Goal: Complete application form

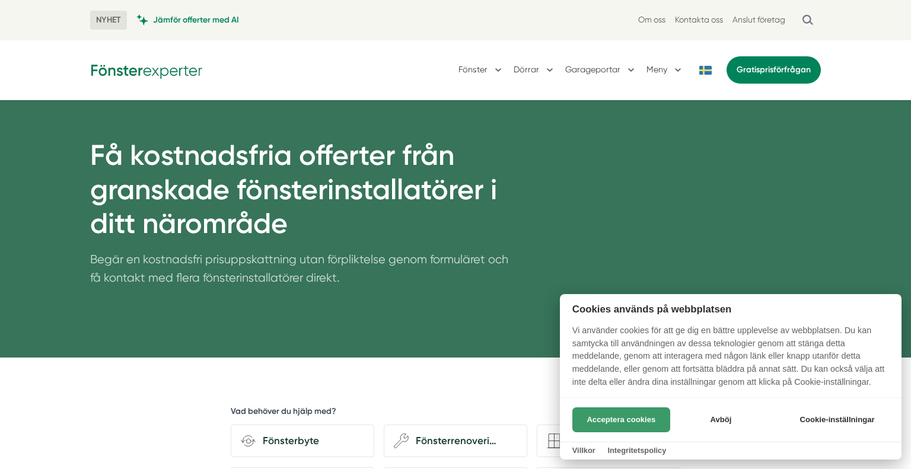
click at [608, 411] on button "Acceptera cookies" at bounding box center [621, 419] width 98 height 25
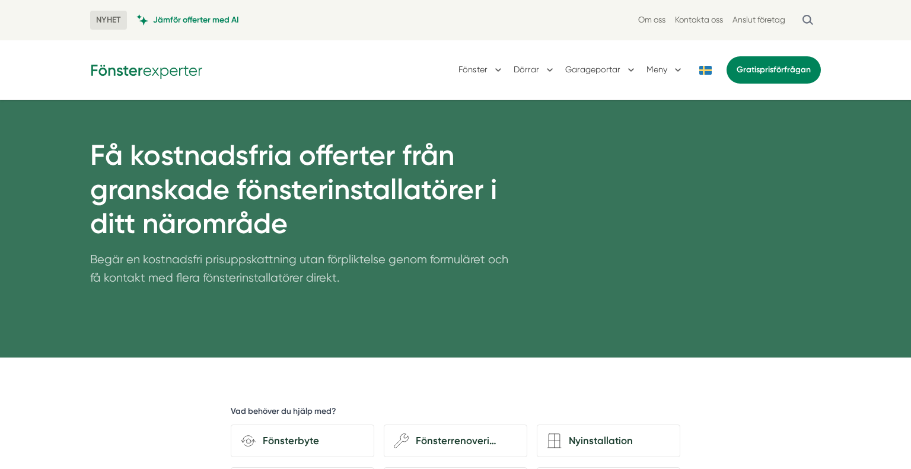
click at [705, 66] on button at bounding box center [705, 70] width 24 height 9
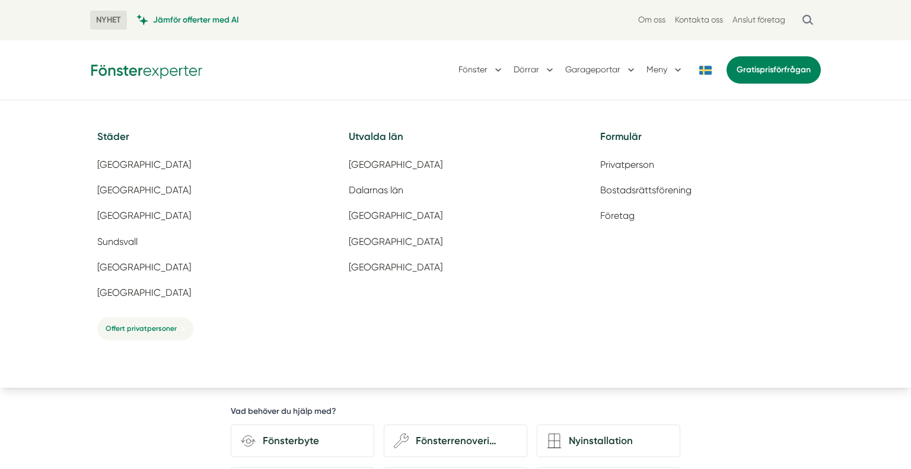
click at [832, 33] on div "NYHET Jämför offerter med AI Om oss Kontakta oss Anslut företag" at bounding box center [455, 20] width 759 height 40
click at [705, 74] on button at bounding box center [705, 70] width 24 height 9
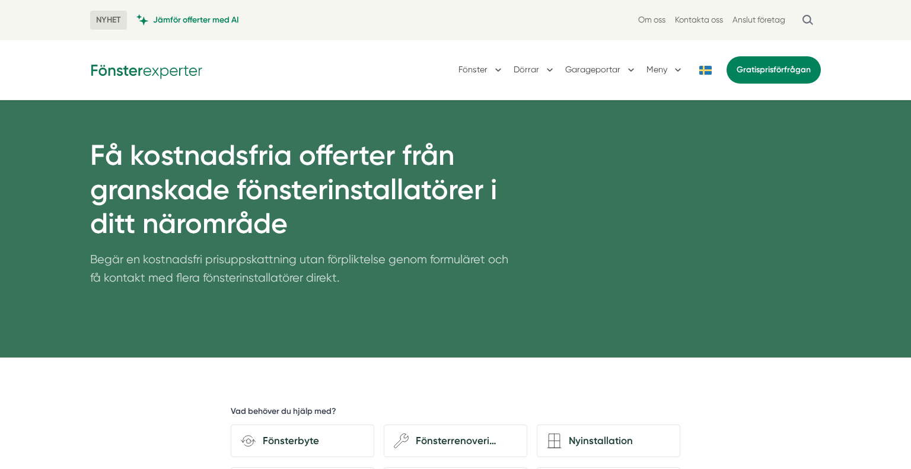
click at [705, 74] on button at bounding box center [705, 70] width 24 height 9
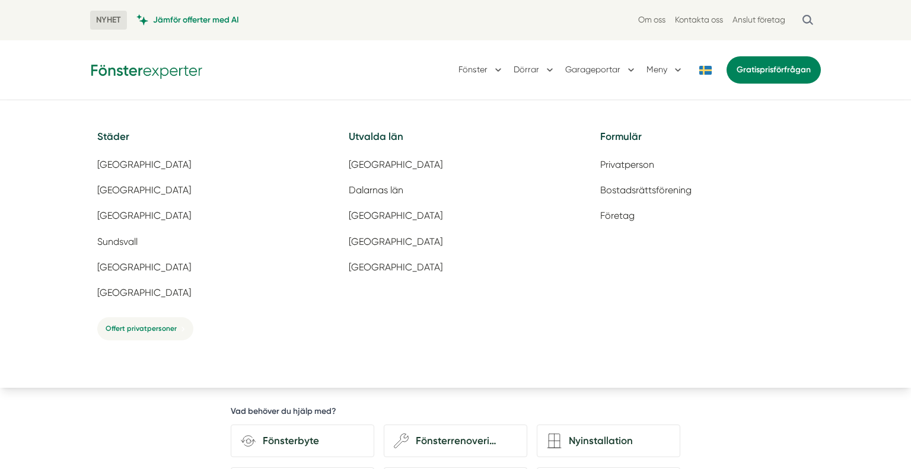
click at [705, 74] on button at bounding box center [705, 70] width 24 height 9
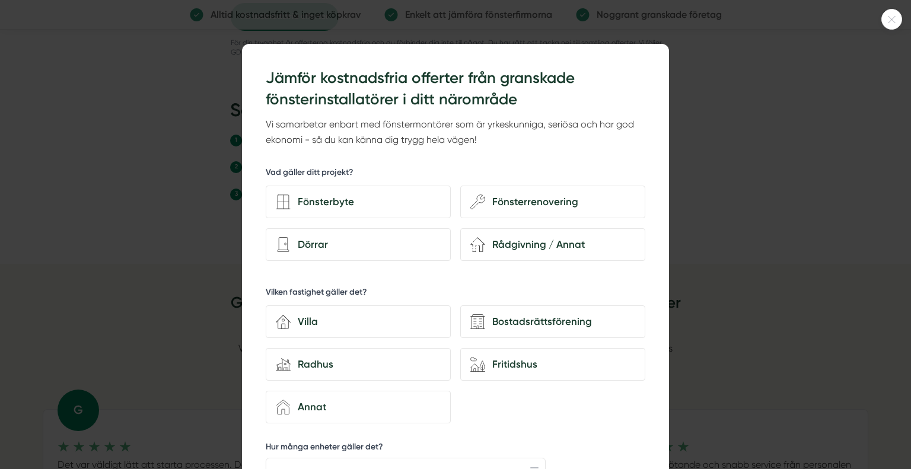
scroll to position [1264, 0]
click at [895, 18] on icon at bounding box center [892, 19] width 20 height 7
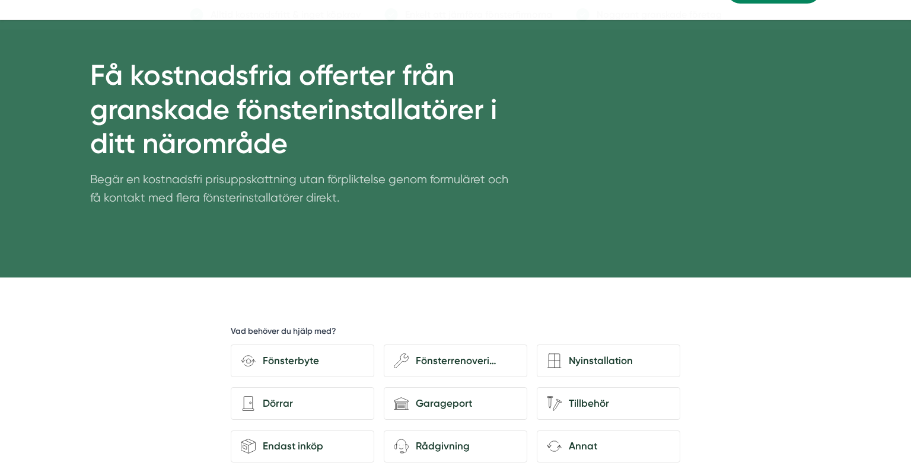
scroll to position [0, 0]
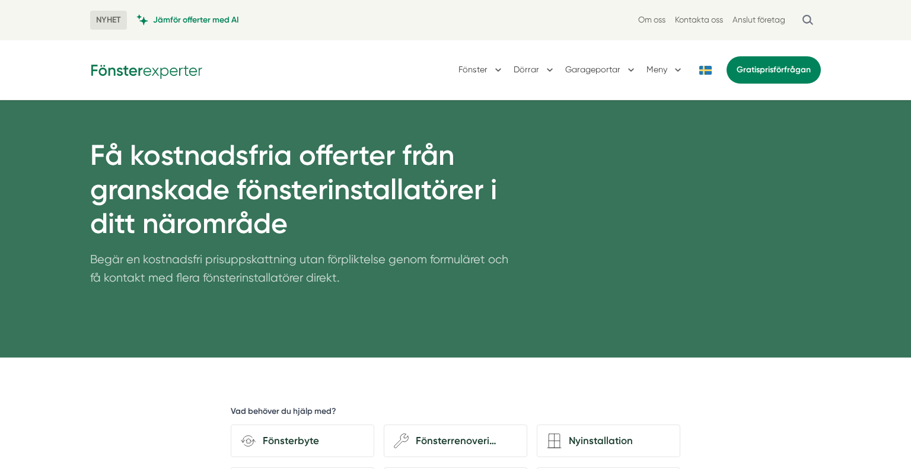
click at [707, 72] on button at bounding box center [705, 70] width 24 height 9
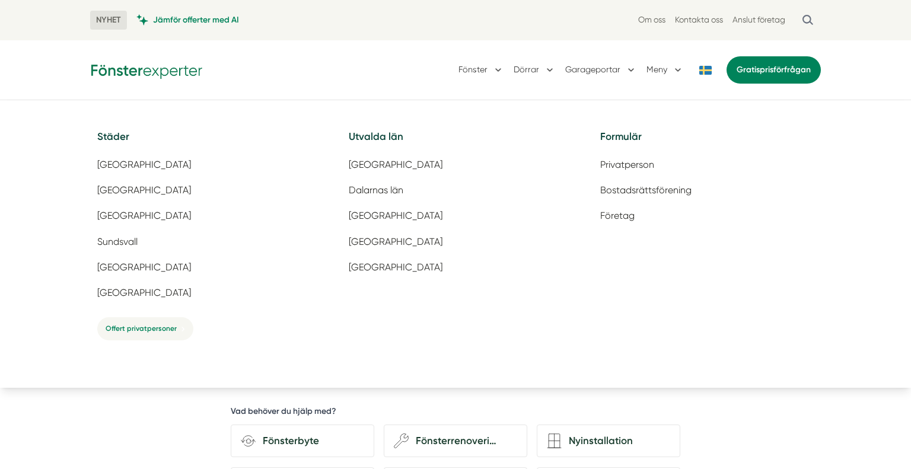
click at [701, 65] on div "Fönster [GEOGRAPHIC_DATA] Garageportar Meny Gratis prisförfrågan" at bounding box center [639, 70] width 362 height 31
click at [700, 74] on button at bounding box center [705, 70] width 24 height 9
